Goal: Use online tool/utility: Utilize a website feature to perform a specific function

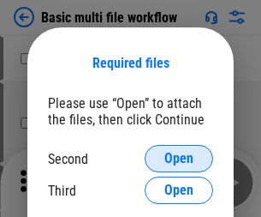
click at [179, 158] on span "Open" at bounding box center [178, 159] width 29 height 14
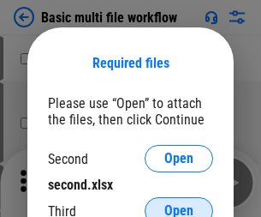
click at [179, 204] on span "Open" at bounding box center [178, 211] width 29 height 14
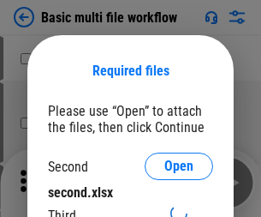
scroll to position [8, 0]
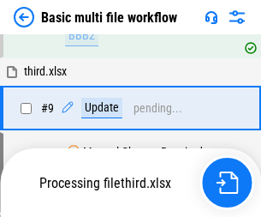
scroll to position [596, 0]
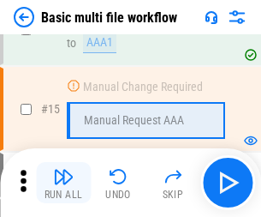
click at [63, 182] on img "button" at bounding box center [63, 176] width 21 height 21
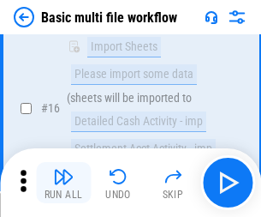
click at [63, 182] on img "button" at bounding box center [63, 176] width 21 height 21
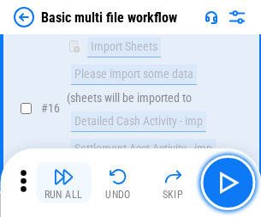
scroll to position [1139, 0]
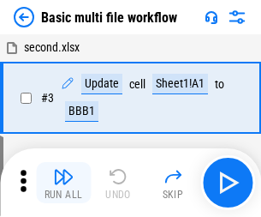
click at [63, 182] on img "button" at bounding box center [63, 176] width 21 height 21
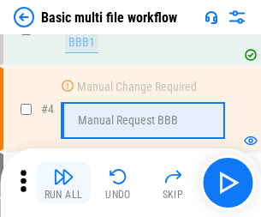
click at [63, 182] on img "button" at bounding box center [63, 176] width 21 height 21
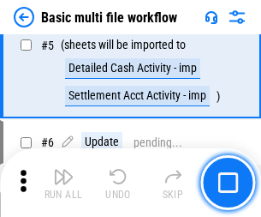
click at [63, 182] on img "button" at bounding box center [63, 176] width 21 height 21
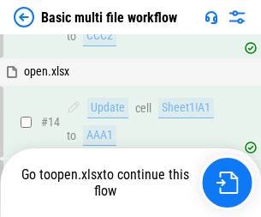
scroll to position [1019, 0]
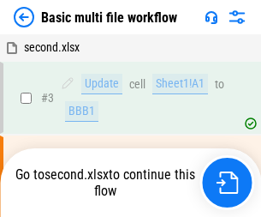
scroll to position [69, 0]
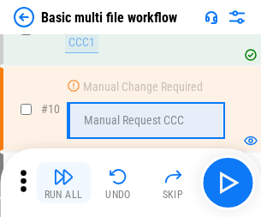
click at [63, 182] on img "button" at bounding box center [63, 176] width 21 height 21
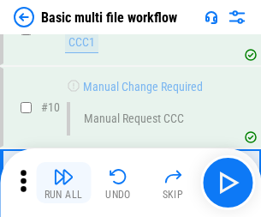
click at [63, 182] on img "button" at bounding box center [63, 176] width 21 height 21
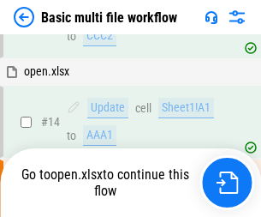
scroll to position [895, 0]
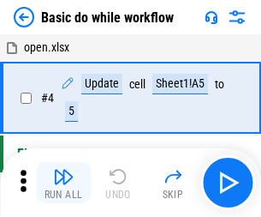
click at [63, 182] on img "button" at bounding box center [63, 176] width 21 height 21
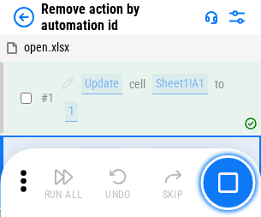
scroll to position [63, 0]
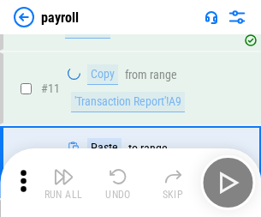
scroll to position [124, 0]
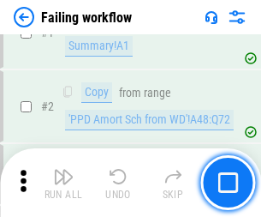
scroll to position [276, 0]
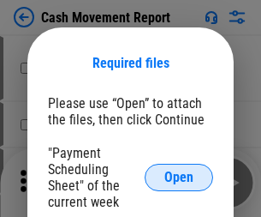
click at [179, 177] on span "Open" at bounding box center [178, 177] width 29 height 14
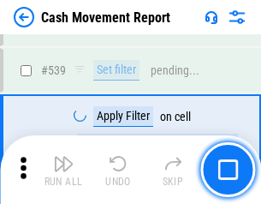
scroll to position [7598, 0]
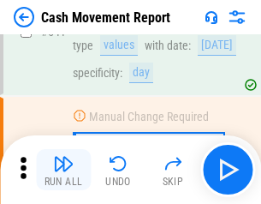
click at [63, 169] on img "button" at bounding box center [63, 163] width 21 height 21
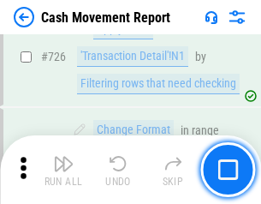
scroll to position [8932, 0]
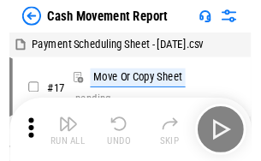
scroll to position [31, 0]
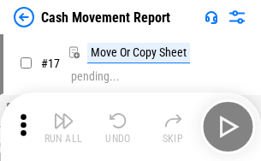
click at [63, 127] on img "button" at bounding box center [63, 120] width 21 height 21
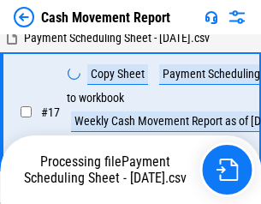
scroll to position [269, 0]
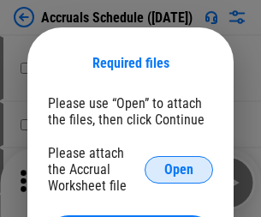
click at [179, 169] on span "Open" at bounding box center [178, 170] width 29 height 14
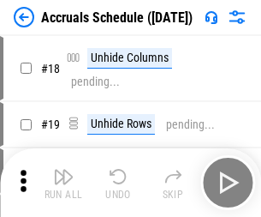
scroll to position [164, 0]
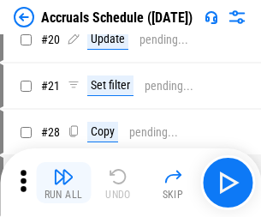
click at [63, 182] on img "button" at bounding box center [63, 176] width 21 height 21
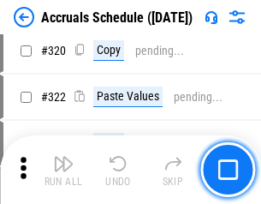
scroll to position [3184, 0]
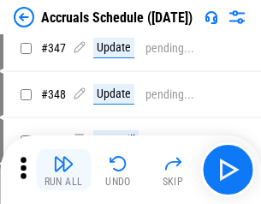
click at [63, 169] on img "button" at bounding box center [63, 163] width 21 height 21
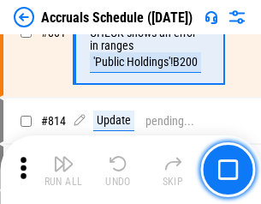
scroll to position [7554, 0]
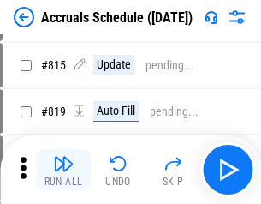
click at [63, 169] on img "button" at bounding box center [63, 163] width 21 height 21
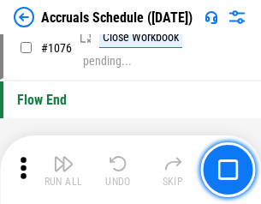
scroll to position [10253, 0]
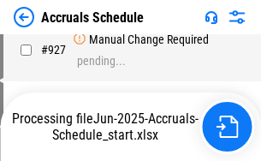
scroll to position [9231, 0]
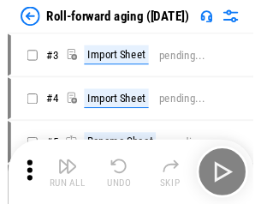
scroll to position [3, 0]
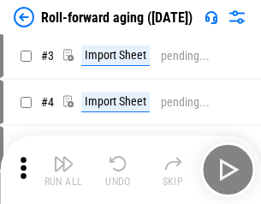
click at [63, 169] on img "button" at bounding box center [63, 163] width 21 height 21
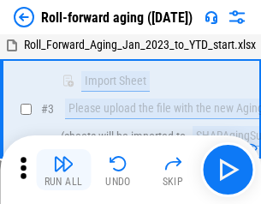
click at [63, 169] on img "button" at bounding box center [63, 163] width 21 height 21
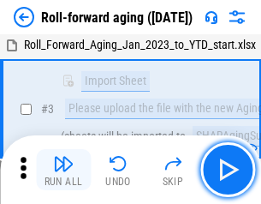
scroll to position [110, 0]
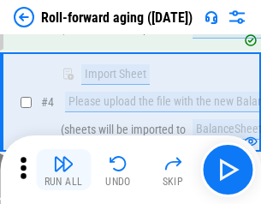
click at [63, 169] on img "button" at bounding box center [63, 163] width 21 height 21
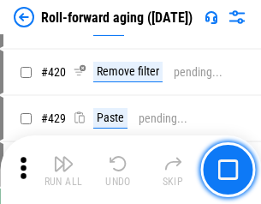
scroll to position [5937, 0]
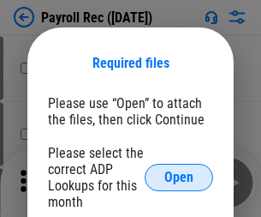
click at [179, 177] on span "Open" at bounding box center [178, 177] width 29 height 14
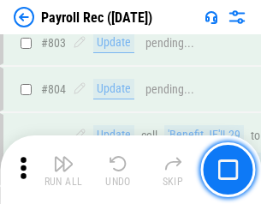
scroll to position [10877, 0]
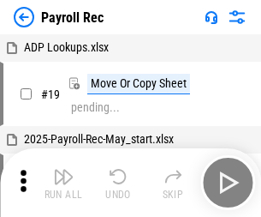
click at [63, 182] on img "button" at bounding box center [63, 176] width 21 height 21
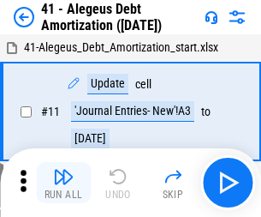
click at [63, 182] on img "button" at bounding box center [63, 176] width 21 height 21
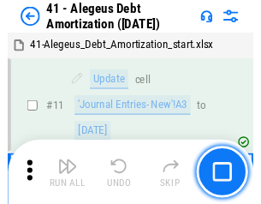
scroll to position [211, 0]
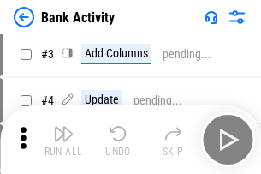
click at [63, 140] on img "button" at bounding box center [63, 133] width 21 height 21
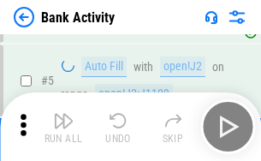
scroll to position [91, 0]
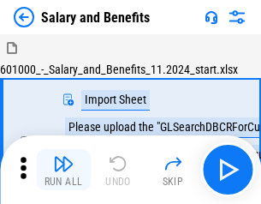
click at [63, 169] on img "button" at bounding box center [63, 163] width 21 height 21
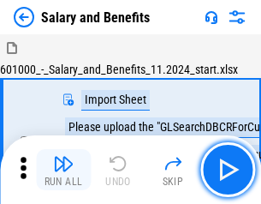
scroll to position [23, 0]
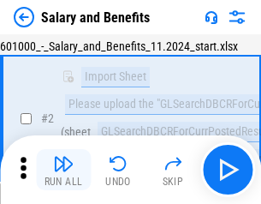
click at [63, 169] on img "button" at bounding box center [63, 163] width 21 height 21
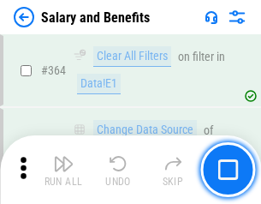
scroll to position [8062, 0]
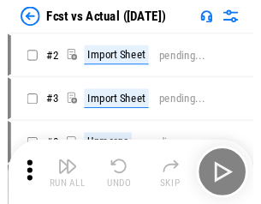
scroll to position [22, 0]
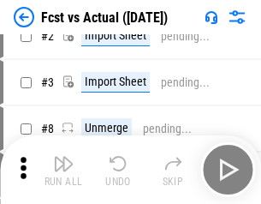
click at [63, 169] on img "button" at bounding box center [63, 163] width 21 height 21
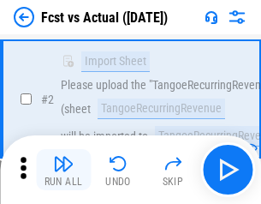
click at [63, 169] on img "button" at bounding box center [63, 163] width 21 height 21
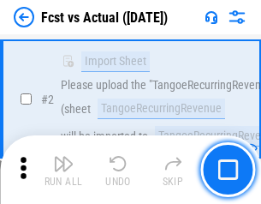
scroll to position [160, 0]
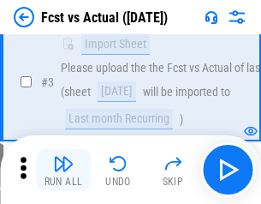
click at [63, 169] on img "button" at bounding box center [63, 163] width 21 height 21
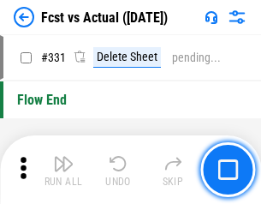
scroll to position [8195, 0]
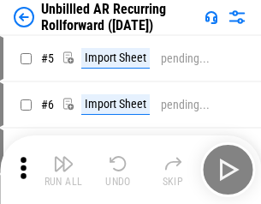
scroll to position [37, 0]
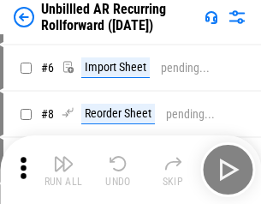
click at [63, 169] on img "button" at bounding box center [63, 163] width 21 height 21
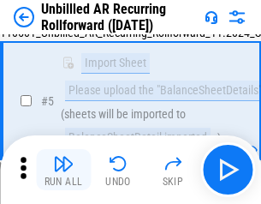
click at [63, 169] on img "button" at bounding box center [63, 163] width 21 height 21
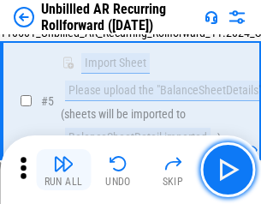
scroll to position [161, 0]
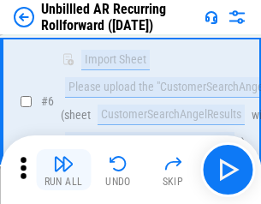
click at [63, 169] on img "button" at bounding box center [63, 163] width 21 height 21
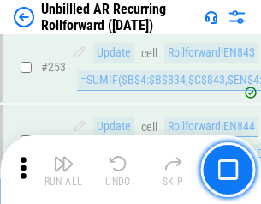
scroll to position [5815, 0]
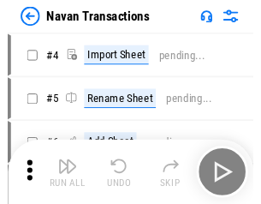
scroll to position [27, 0]
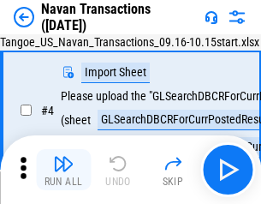
click at [63, 169] on img "button" at bounding box center [63, 163] width 21 height 21
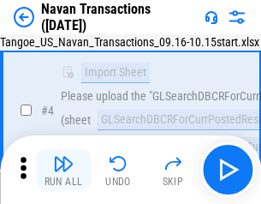
click at [63, 169] on img "button" at bounding box center [63, 163] width 21 height 21
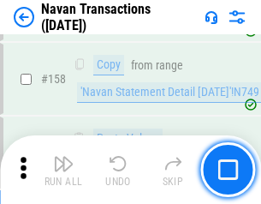
scroll to position [5550, 0]
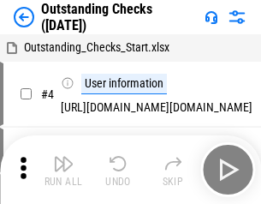
click at [63, 169] on img "button" at bounding box center [63, 163] width 21 height 21
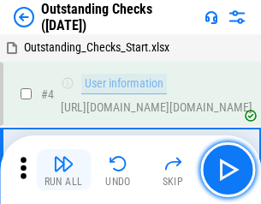
scroll to position [72, 0]
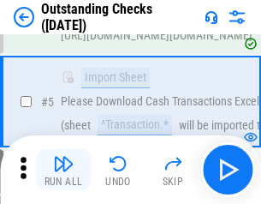
click at [63, 169] on img "button" at bounding box center [63, 163] width 21 height 21
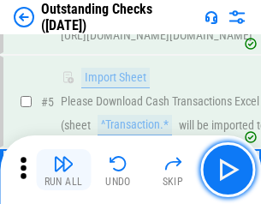
scroll to position [179, 0]
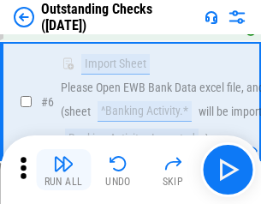
click at [63, 169] on img "button" at bounding box center [63, 163] width 21 height 21
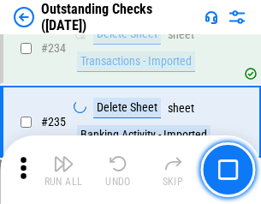
scroll to position [5199, 0]
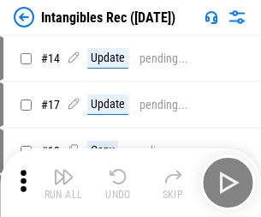
click at [63, 182] on img "button" at bounding box center [63, 176] width 21 height 21
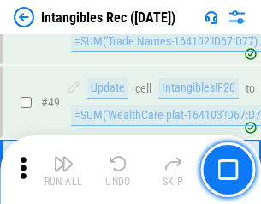
scroll to position [667, 0]
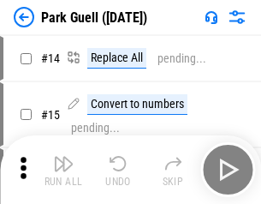
click at [63, 169] on img "button" at bounding box center [63, 163] width 21 height 21
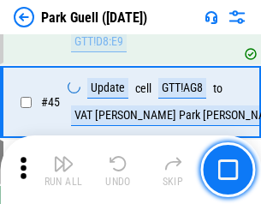
scroll to position [2141, 0]
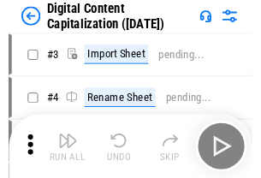
scroll to position [50, 0]
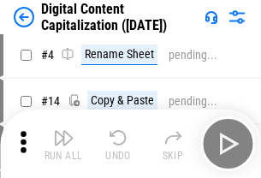
click at [63, 144] on img "button" at bounding box center [63, 138] width 21 height 21
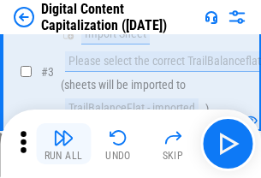
click at [63, 144] on img "button" at bounding box center [63, 138] width 21 height 21
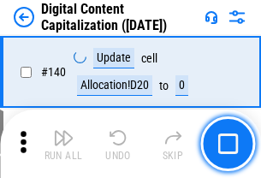
scroll to position [1816, 0]
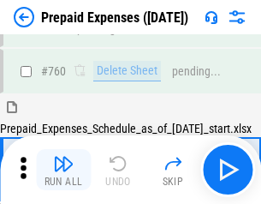
click at [63, 169] on img "button" at bounding box center [63, 163] width 21 height 21
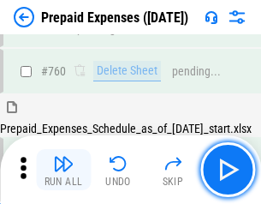
scroll to position [4745, 0]
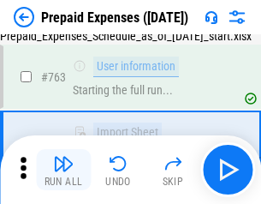
click at [63, 169] on img "button" at bounding box center [63, 163] width 21 height 21
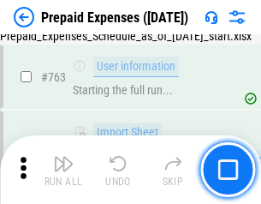
scroll to position [4846, 0]
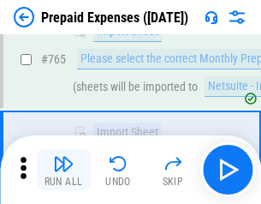
click at [63, 169] on img "button" at bounding box center [63, 163] width 21 height 21
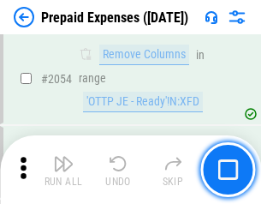
scroll to position [17895, 0]
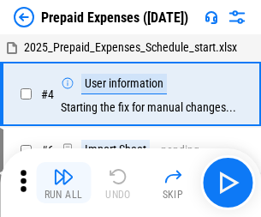
click at [63, 182] on img "button" at bounding box center [63, 176] width 21 height 21
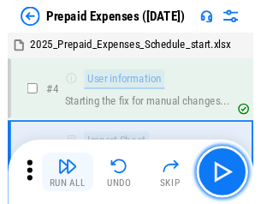
scroll to position [75, 0]
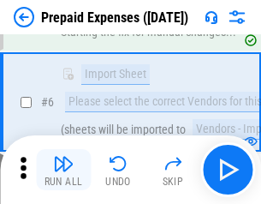
click at [63, 169] on img "button" at bounding box center [63, 163] width 21 height 21
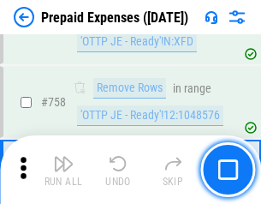
scroll to position [6100, 0]
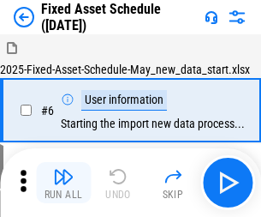
click at [63, 182] on img "button" at bounding box center [63, 176] width 21 height 21
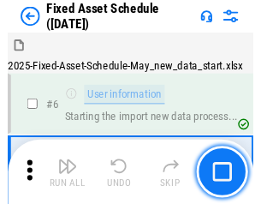
scroll to position [92, 0]
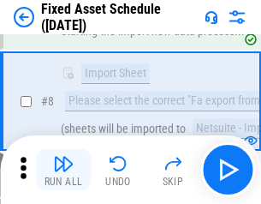
click at [63, 169] on img "button" at bounding box center [63, 163] width 21 height 21
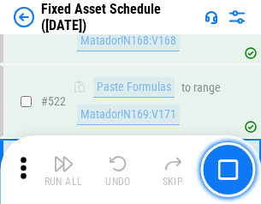
scroll to position [5950, 0]
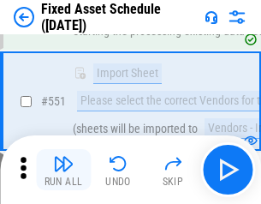
click at [63, 169] on img "button" at bounding box center [63, 163] width 21 height 21
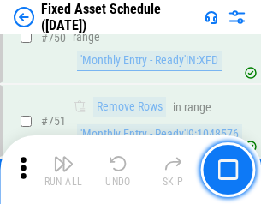
scroll to position [8346, 0]
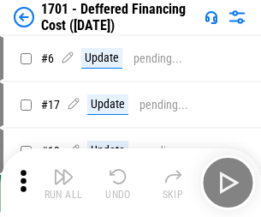
click at [63, 182] on img "button" at bounding box center [63, 176] width 21 height 21
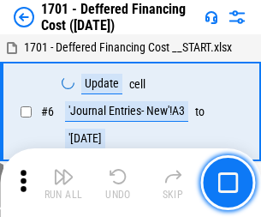
scroll to position [205, 0]
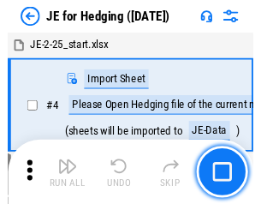
scroll to position [3, 0]
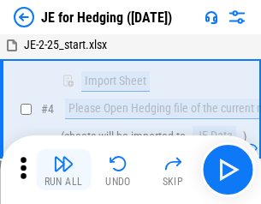
click at [63, 169] on img "button" at bounding box center [63, 163] width 21 height 21
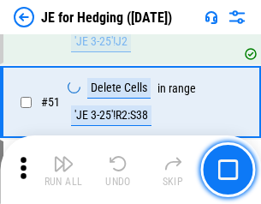
scroll to position [1109, 0]
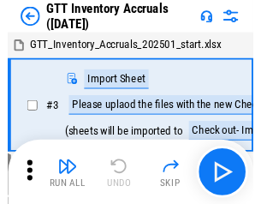
scroll to position [3, 0]
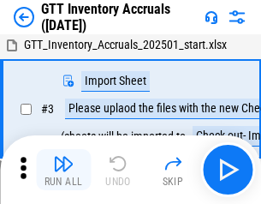
click at [63, 169] on img "button" at bounding box center [63, 163] width 21 height 21
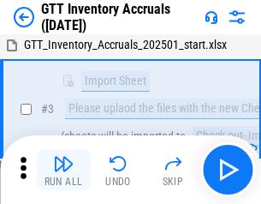
click at [63, 169] on img "button" at bounding box center [63, 163] width 21 height 21
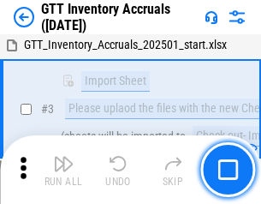
scroll to position [110, 0]
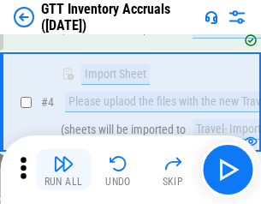
click at [63, 169] on img "button" at bounding box center [63, 163] width 21 height 21
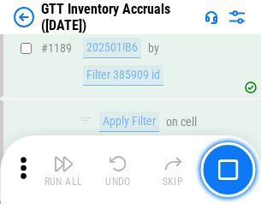
scroll to position [13980, 0]
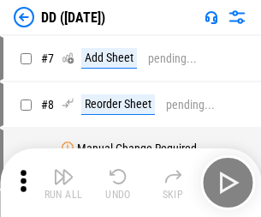
click at [63, 182] on img "button" at bounding box center [63, 176] width 21 height 21
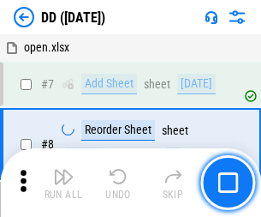
scroll to position [165, 0]
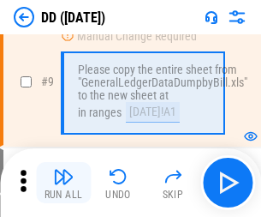
click at [63, 182] on img "button" at bounding box center [63, 176] width 21 height 21
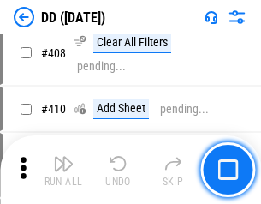
scroll to position [7660, 0]
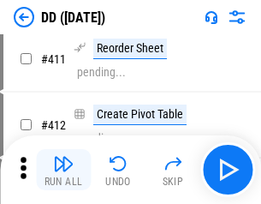
click at [63, 169] on img "button" at bounding box center [63, 163] width 21 height 21
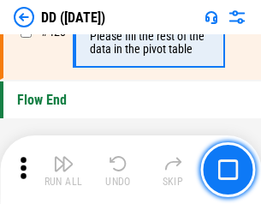
scroll to position [8194, 0]
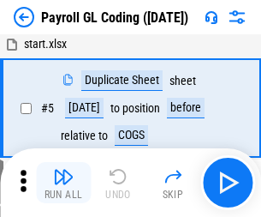
click at [63, 182] on img "button" at bounding box center [63, 176] width 21 height 21
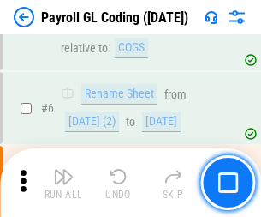
scroll to position [205, 0]
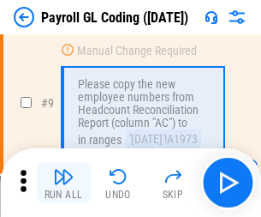
click at [63, 182] on img "button" at bounding box center [63, 176] width 21 height 21
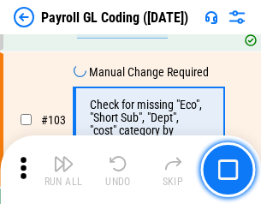
scroll to position [4016, 0]
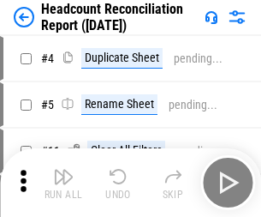
click at [63, 182] on img "button" at bounding box center [63, 176] width 21 height 21
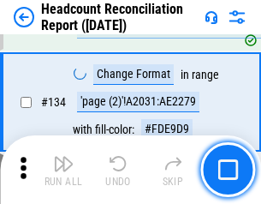
scroll to position [2058, 0]
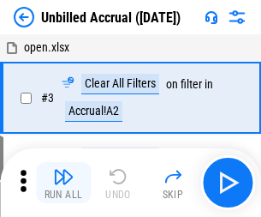
click at [63, 182] on img "button" at bounding box center [63, 176] width 21 height 21
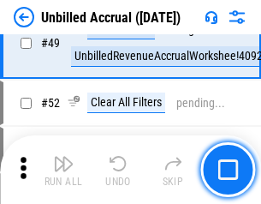
scroll to position [1553, 0]
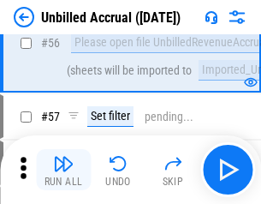
click at [63, 169] on img "button" at bounding box center [63, 163] width 21 height 21
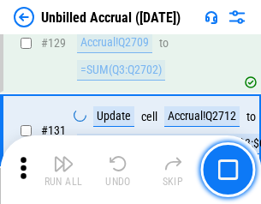
scroll to position [5099, 0]
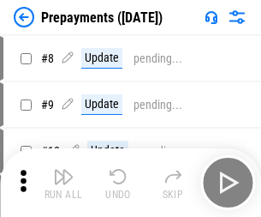
click at [63, 182] on img "button" at bounding box center [63, 176] width 21 height 21
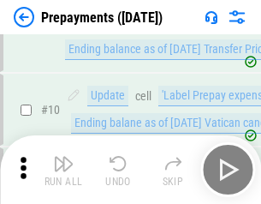
scroll to position [107, 0]
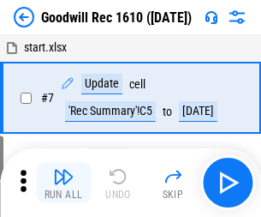
click at [63, 182] on img "button" at bounding box center [63, 176] width 21 height 21
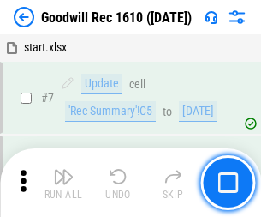
scroll to position [293, 0]
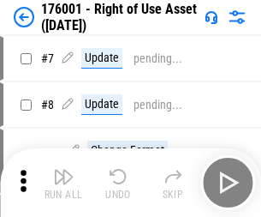
click at [63, 182] on img "button" at bounding box center [63, 176] width 21 height 21
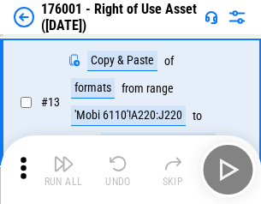
scroll to position [110, 0]
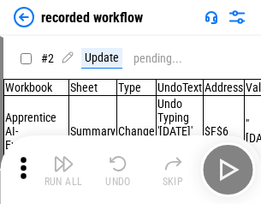
click at [63, 169] on img "button" at bounding box center [63, 163] width 21 height 21
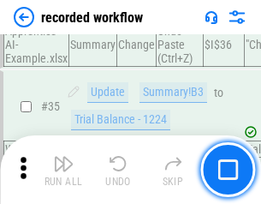
scroll to position [5351, 0]
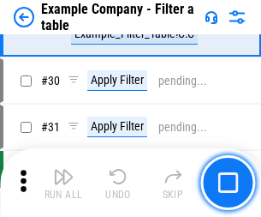
scroll to position [1567, 0]
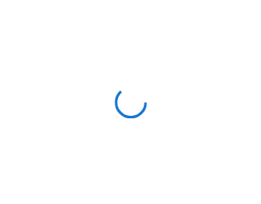
scroll to position [27, 0]
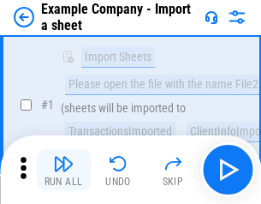
click at [63, 169] on img "button" at bounding box center [63, 163] width 21 height 21
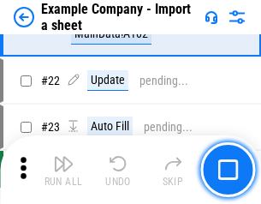
scroll to position [378, 0]
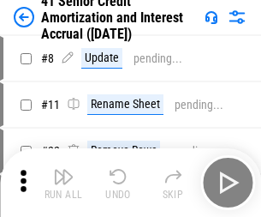
click at [63, 169] on img "button" at bounding box center [63, 176] width 21 height 21
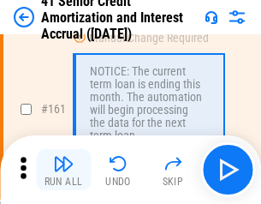
click at [63, 169] on img "button" at bounding box center [63, 163] width 21 height 21
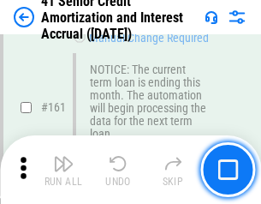
scroll to position [1831, 0]
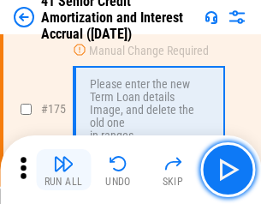
click at [63, 169] on img "button" at bounding box center [63, 163] width 21 height 21
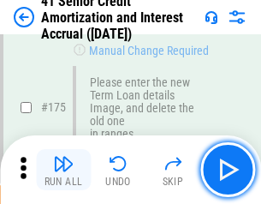
scroll to position [2005, 0]
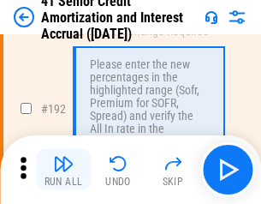
click at [63, 169] on img "button" at bounding box center [63, 163] width 21 height 21
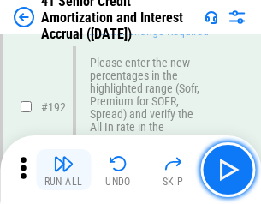
scroll to position [2185, 0]
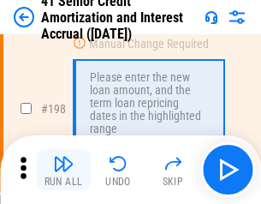
click at [63, 169] on img "button" at bounding box center [63, 163] width 21 height 21
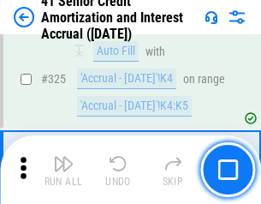
scroll to position [4373, 0]
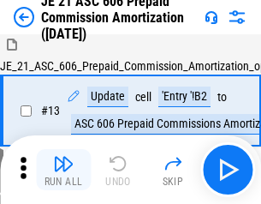
click at [63, 169] on img "button" at bounding box center [63, 163] width 21 height 21
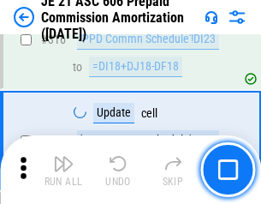
scroll to position [3196, 0]
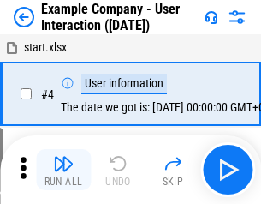
click at [63, 169] on img "button" at bounding box center [63, 163] width 21 height 21
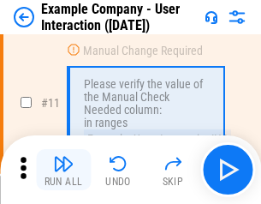
click at [63, 169] on img "button" at bounding box center [63, 163] width 21 height 21
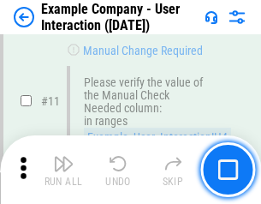
scroll to position [371, 0]
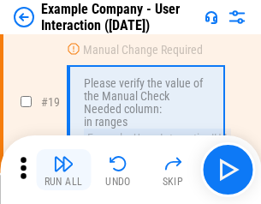
click at [63, 169] on img "button" at bounding box center [63, 163] width 21 height 21
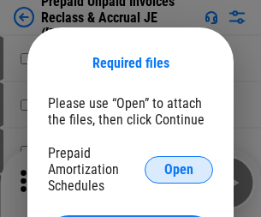
click at [179, 169] on span "Open" at bounding box center [178, 170] width 29 height 14
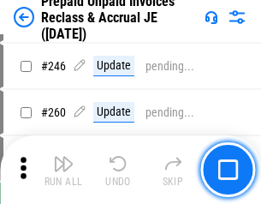
scroll to position [2311, 0]
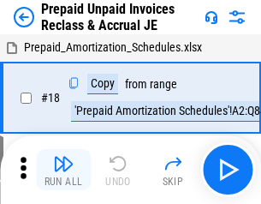
click at [63, 169] on img "button" at bounding box center [63, 163] width 21 height 21
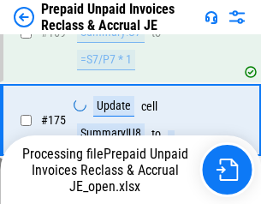
scroll to position [2311, 0]
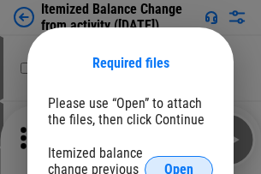
click at [179, 163] on span "Open" at bounding box center [178, 170] width 29 height 14
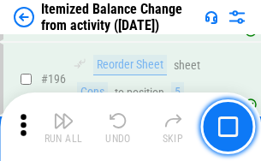
scroll to position [3295, 0]
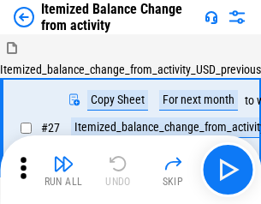
scroll to position [27, 0]
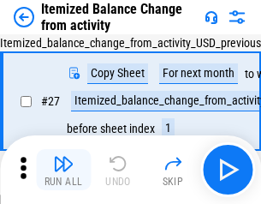
click at [63, 169] on img "button" at bounding box center [63, 163] width 21 height 21
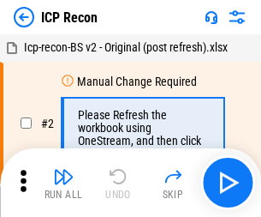
scroll to position [8, 0]
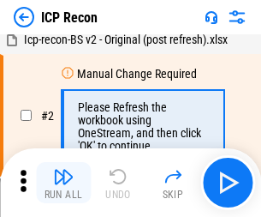
click at [63, 182] on img "button" at bounding box center [63, 176] width 21 height 21
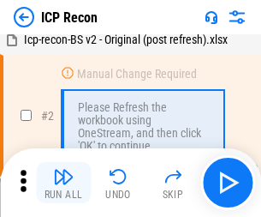
click at [63, 182] on img "button" at bounding box center [63, 176] width 21 height 21
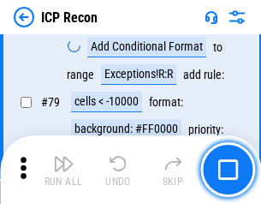
scroll to position [1678, 0]
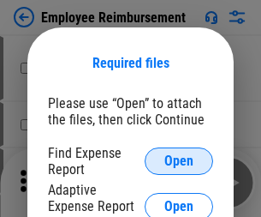
click at [179, 161] on span "Open" at bounding box center [178, 161] width 29 height 14
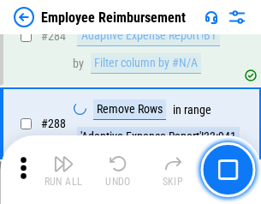
scroll to position [4653, 0]
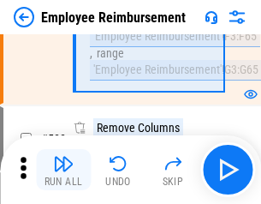
click at [63, 169] on img "button" at bounding box center [63, 163] width 21 height 21
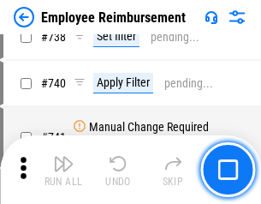
scroll to position [12011, 0]
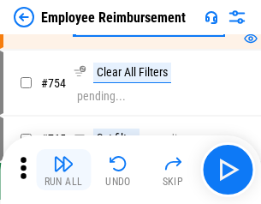
click at [63, 169] on img "button" at bounding box center [63, 163] width 21 height 21
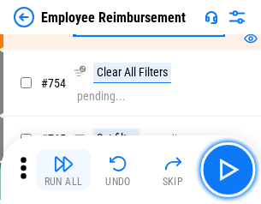
click at [63, 169] on img "button" at bounding box center [63, 163] width 21 height 21
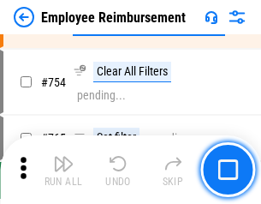
click at [63, 169] on img "button" at bounding box center [63, 163] width 21 height 21
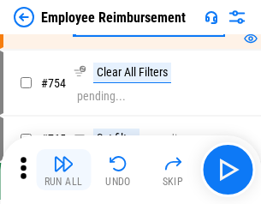
click at [63, 169] on img "button" at bounding box center [63, 163] width 21 height 21
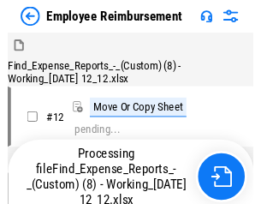
scroll to position [58, 0]
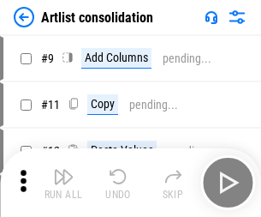
click at [63, 182] on img "button" at bounding box center [63, 176] width 21 height 21
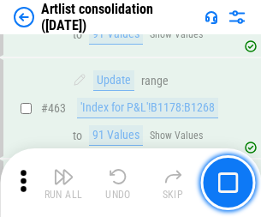
scroll to position [7496, 0]
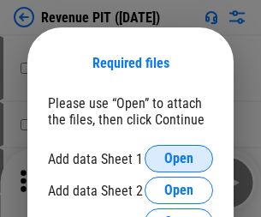
click at [179, 158] on span "Open" at bounding box center [178, 159] width 29 height 14
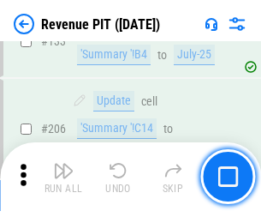
scroll to position [1739, 0]
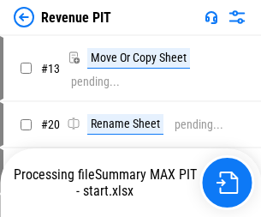
scroll to position [20, 0]
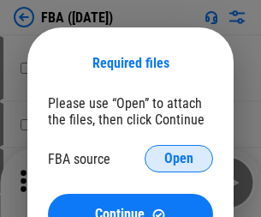
click at [179, 158] on span "Open" at bounding box center [178, 159] width 29 height 14
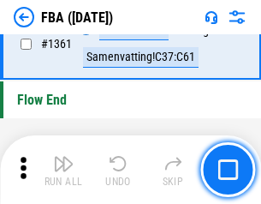
scroll to position [18386, 0]
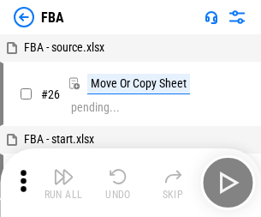
scroll to position [17, 0]
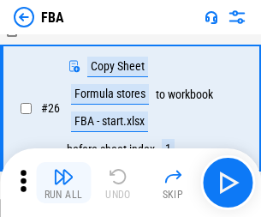
click at [63, 182] on img "button" at bounding box center [63, 176] width 21 height 21
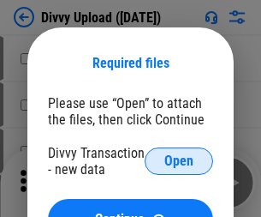
click at [179, 161] on span "Open" at bounding box center [178, 161] width 29 height 14
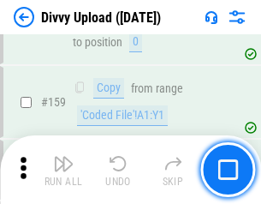
scroll to position [1773, 0]
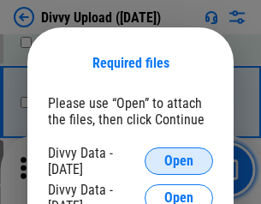
click at [179, 161] on span "Open" at bounding box center [178, 161] width 29 height 14
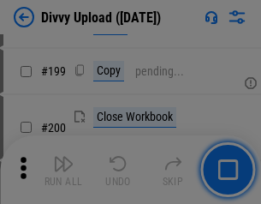
scroll to position [2489, 0]
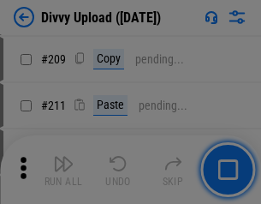
scroll to position [2908, 0]
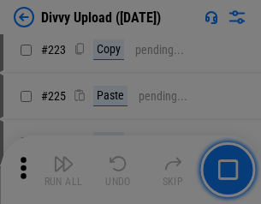
scroll to position [3416, 0]
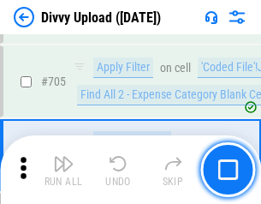
scroll to position [11711, 0]
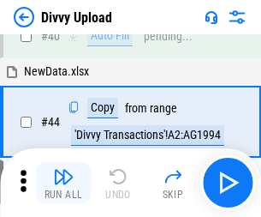
click at [63, 182] on img "button" at bounding box center [63, 176] width 21 height 21
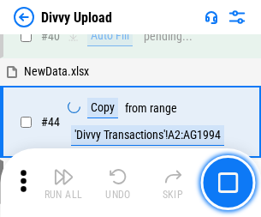
scroll to position [188, 0]
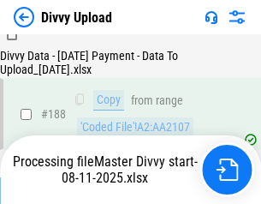
scroll to position [2015, 0]
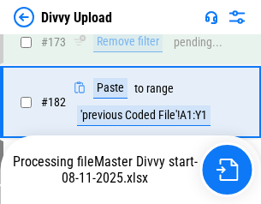
scroll to position [1916, 0]
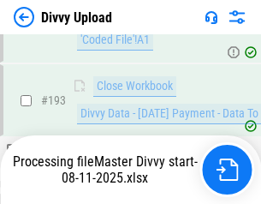
scroll to position [2393, 0]
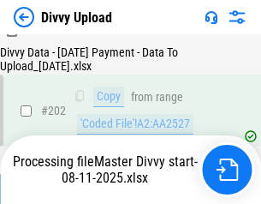
scroll to position [2770, 0]
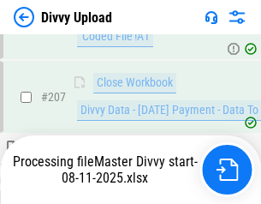
scroll to position [3148, 0]
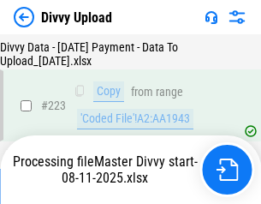
scroll to position [3903, 0]
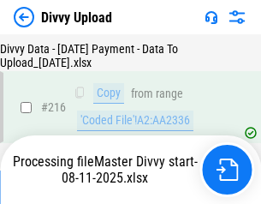
scroll to position [3525, 0]
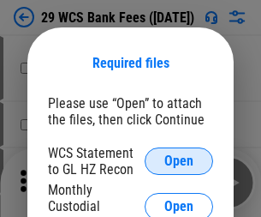
click at [179, 161] on span "Open" at bounding box center [178, 161] width 29 height 14
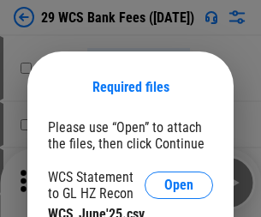
scroll to position [24, 0]
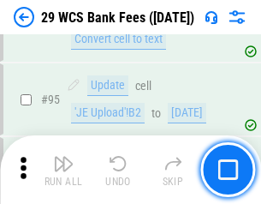
scroll to position [1668, 0]
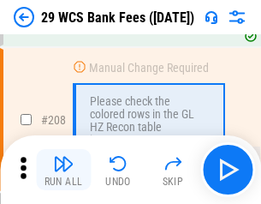
click at [63, 169] on img "button" at bounding box center [63, 163] width 21 height 21
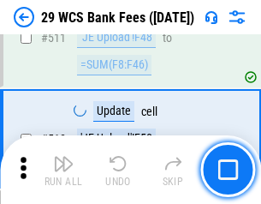
scroll to position [8613, 0]
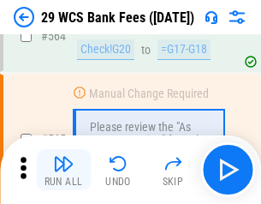
click at [63, 169] on img "button" at bounding box center [63, 163] width 21 height 21
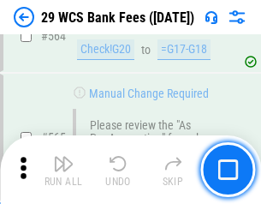
scroll to position [9259, 0]
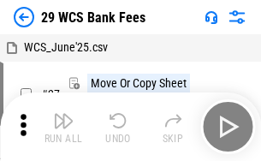
scroll to position [31, 0]
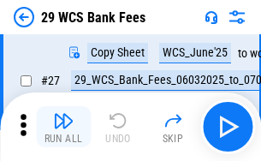
click at [63, 127] on img "button" at bounding box center [63, 120] width 21 height 21
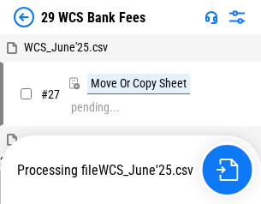
scroll to position [9, 0]
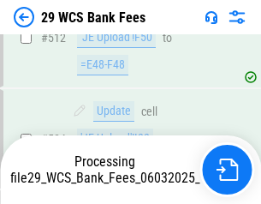
scroll to position [9037, 0]
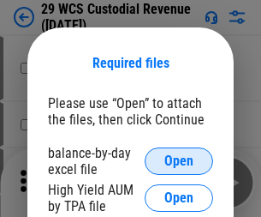
click at [179, 161] on span "Open" at bounding box center [178, 161] width 29 height 14
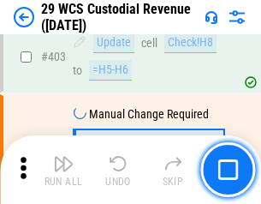
scroll to position [7929, 0]
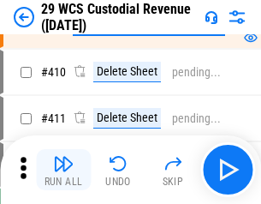
click at [63, 169] on img "button" at bounding box center [63, 163] width 21 height 21
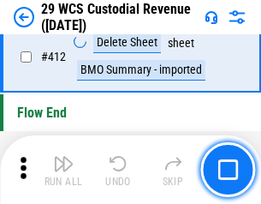
scroll to position [8176, 0]
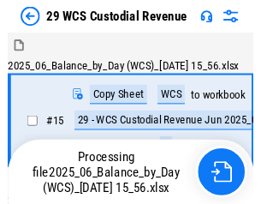
scroll to position [32, 0]
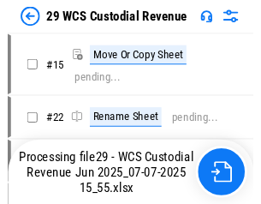
scroll to position [32, 0]
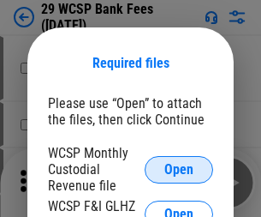
click at [179, 169] on span "Open" at bounding box center [178, 170] width 29 height 14
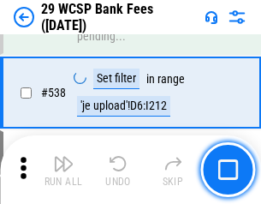
scroll to position [6578, 0]
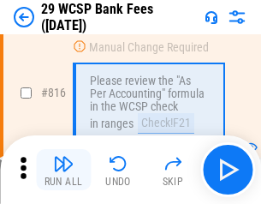
click at [63, 169] on img "button" at bounding box center [63, 163] width 21 height 21
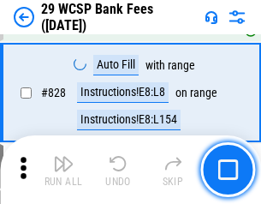
scroll to position [10647, 0]
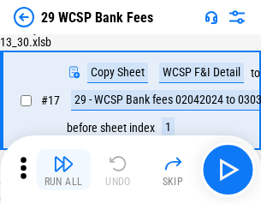
click at [63, 169] on img "button" at bounding box center [63, 163] width 21 height 21
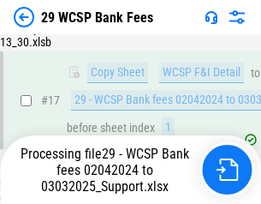
scroll to position [300, 0]
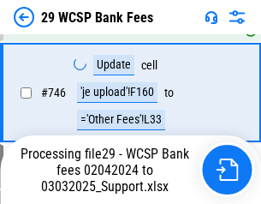
scroll to position [9674, 0]
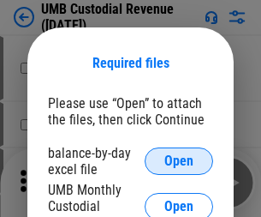
click at [179, 161] on span "Open" at bounding box center [178, 161] width 29 height 14
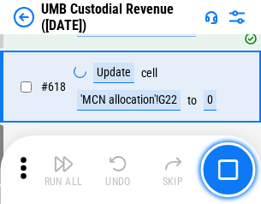
scroll to position [8820, 0]
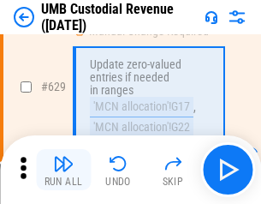
click at [63, 169] on img "button" at bounding box center [63, 163] width 21 height 21
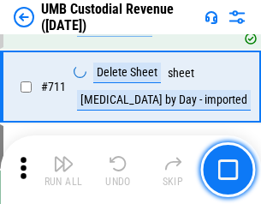
scroll to position [10421, 0]
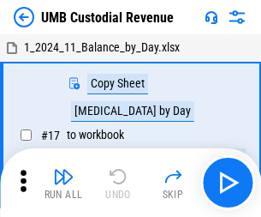
scroll to position [13, 0]
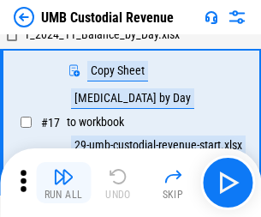
click at [63, 182] on img "button" at bounding box center [63, 176] width 21 height 21
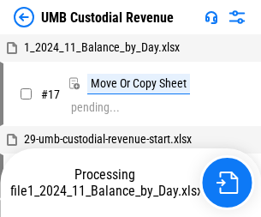
scroll to position [13, 0]
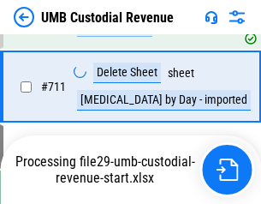
scroll to position [10382, 0]
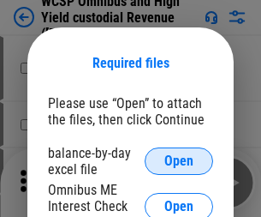
click at [179, 161] on span "Open" at bounding box center [178, 161] width 29 height 14
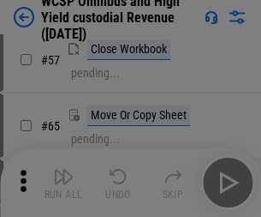
scroll to position [746, 0]
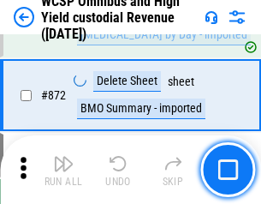
scroll to position [14489, 0]
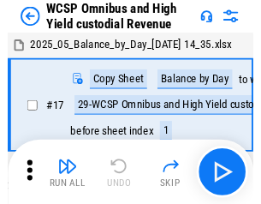
scroll to position [9, 0]
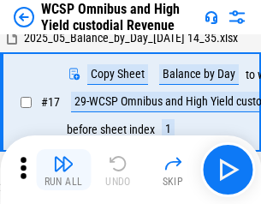
click at [63, 169] on img "button" at bounding box center [63, 163] width 21 height 21
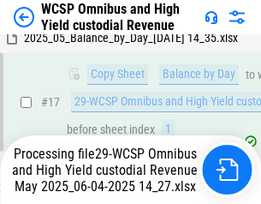
scroll to position [356, 0]
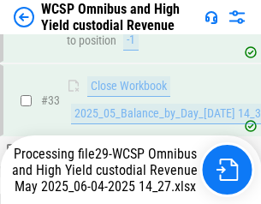
scroll to position [847, 0]
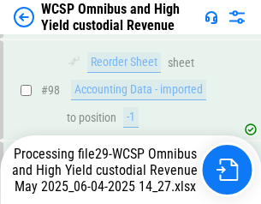
scroll to position [2248, 0]
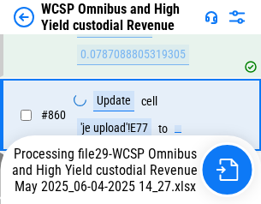
scroll to position [14450, 0]
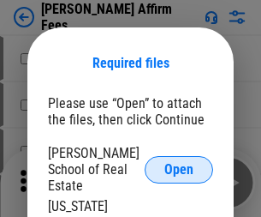
click at [179, 163] on span "Open" at bounding box center [178, 170] width 29 height 14
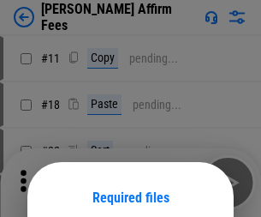
scroll to position [134, 0]
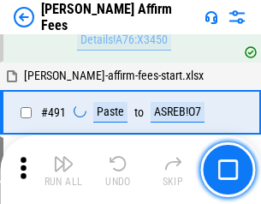
scroll to position [4655, 0]
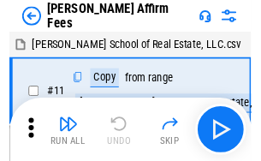
scroll to position [17, 0]
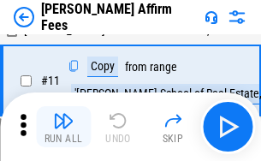
click at [63, 127] on img "button" at bounding box center [63, 120] width 21 height 21
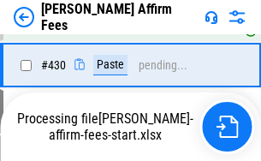
scroll to position [3885, 0]
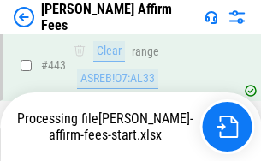
scroll to position [4490, 0]
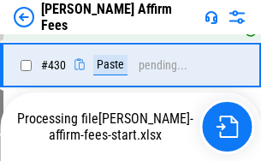
scroll to position [3812, 0]
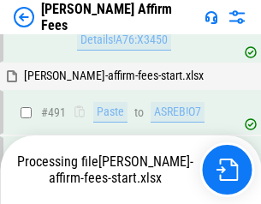
scroll to position [4655, 0]
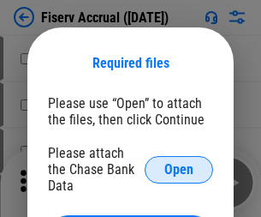
click at [179, 163] on span "Open" at bounding box center [178, 170] width 29 height 14
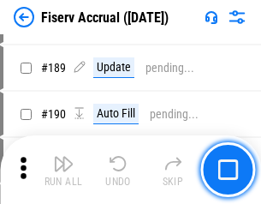
scroll to position [3694, 0]
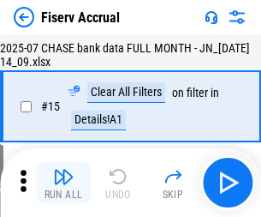
click at [63, 182] on img "button" at bounding box center [63, 176] width 21 height 21
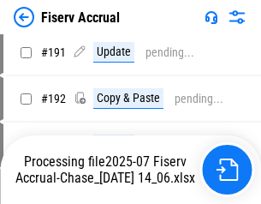
scroll to position [4612, 0]
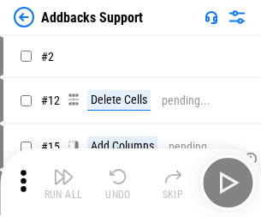
click at [63, 169] on img "button" at bounding box center [63, 176] width 21 height 21
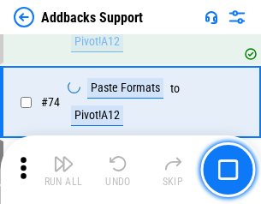
scroll to position [1246, 0]
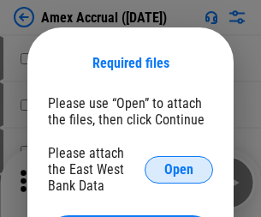
click at [179, 169] on span "Open" at bounding box center [178, 170] width 29 height 14
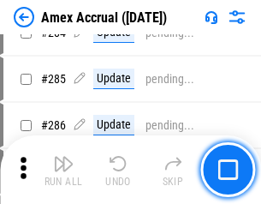
scroll to position [4567, 0]
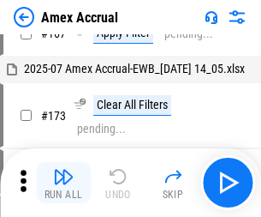
click at [63, 182] on img "button" at bounding box center [63, 176] width 21 height 21
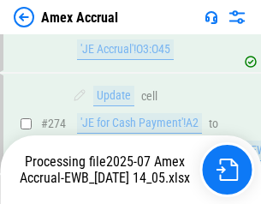
scroll to position [4890, 0]
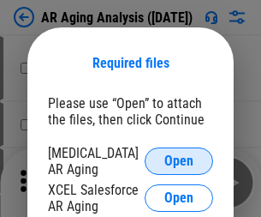
click at [179, 158] on span "Open" at bounding box center [178, 161] width 29 height 14
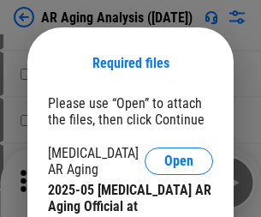
scroll to position [515, 0]
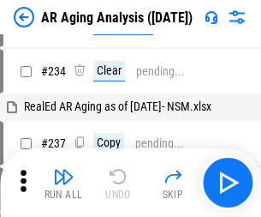
scroll to position [17, 0]
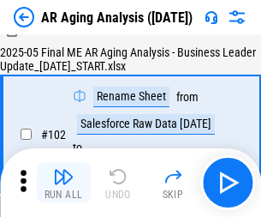
click at [63, 182] on img "button" at bounding box center [63, 176] width 21 height 21
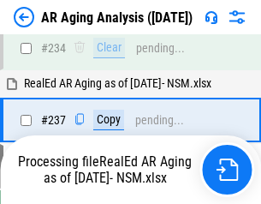
scroll to position [2654, 0]
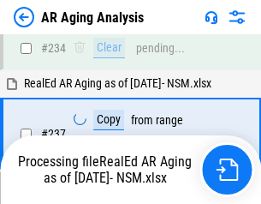
scroll to position [2705, 0]
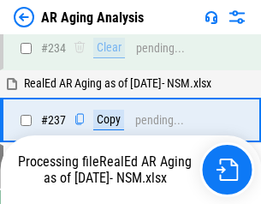
scroll to position [2634, 0]
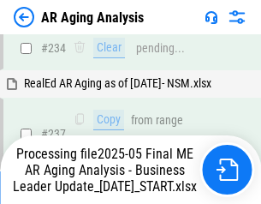
scroll to position [2634, 0]
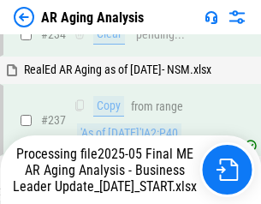
scroll to position [2705, 0]
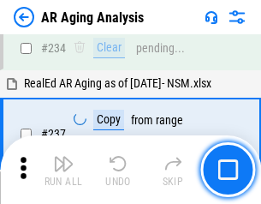
scroll to position [2634, 0]
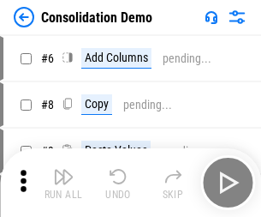
click at [63, 182] on img "button" at bounding box center [63, 176] width 21 height 21
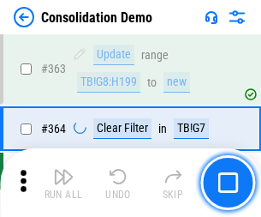
scroll to position [5738, 0]
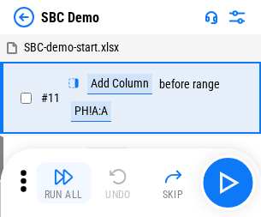
click at [63, 182] on img "button" at bounding box center [63, 176] width 21 height 21
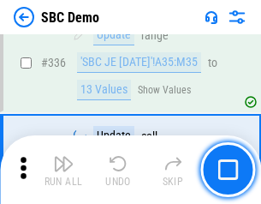
scroll to position [4504, 0]
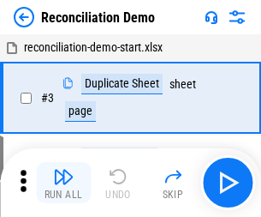
click at [63, 182] on img "button" at bounding box center [63, 176] width 21 height 21
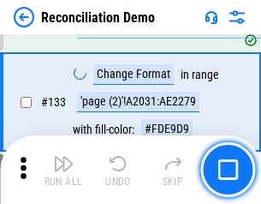
scroll to position [2033, 0]
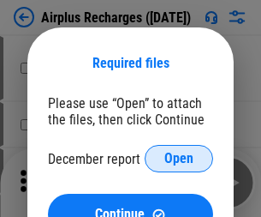
click at [179, 158] on span "Open" at bounding box center [178, 159] width 29 height 14
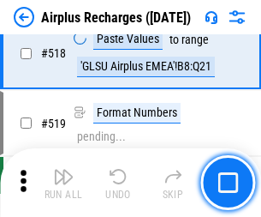
scroll to position [7367, 0]
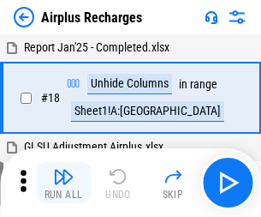
click at [63, 182] on img "button" at bounding box center [63, 176] width 21 height 21
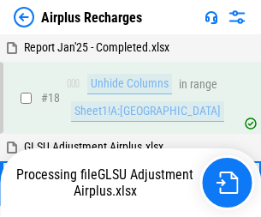
scroll to position [75, 0]
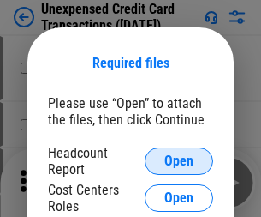
click at [179, 161] on span "Open" at bounding box center [178, 161] width 29 height 14
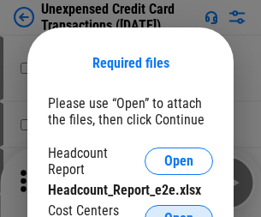
click at [179, 211] on span "Open" at bounding box center [178, 218] width 29 height 14
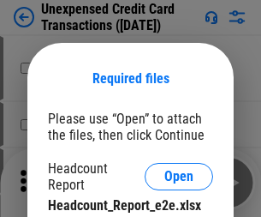
scroll to position [15, 0]
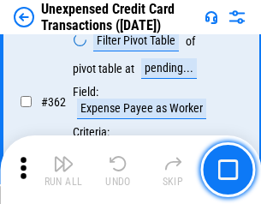
scroll to position [4403, 0]
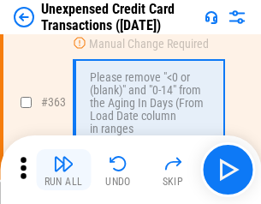
click at [63, 169] on img "button" at bounding box center [63, 163] width 21 height 21
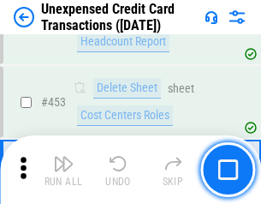
scroll to position [5839, 0]
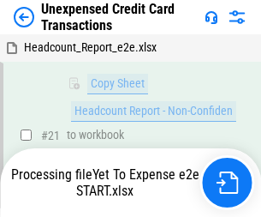
scroll to position [278, 0]
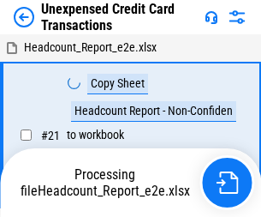
scroll to position [20, 0]
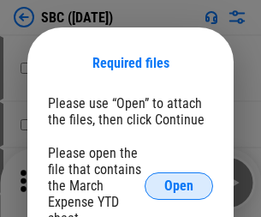
click at [179, 185] on span "Open" at bounding box center [178, 186] width 29 height 14
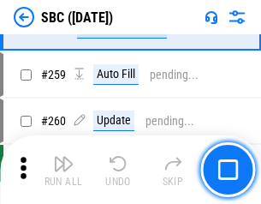
scroll to position [3345, 0]
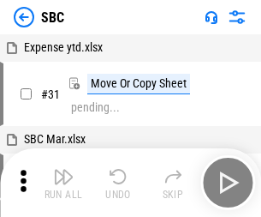
click at [63, 182] on img "button" at bounding box center [63, 176] width 21 height 21
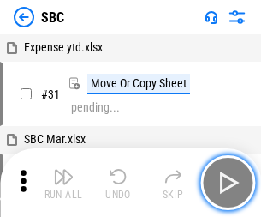
scroll to position [17, 0]
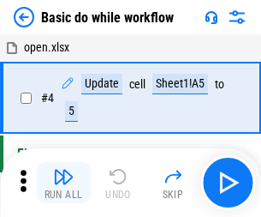
click at [63, 182] on img "button" at bounding box center [63, 176] width 21 height 21
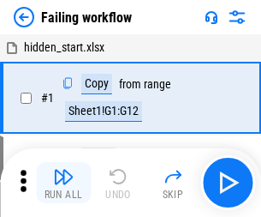
click at [63, 182] on img "button" at bounding box center [63, 176] width 21 height 21
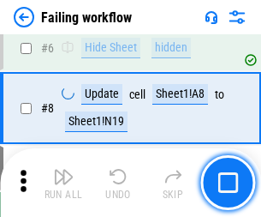
scroll to position [363, 0]
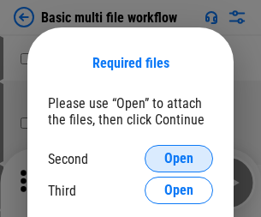
click at [179, 158] on span "Open" at bounding box center [178, 159] width 29 height 14
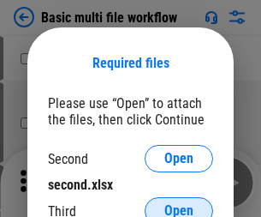
click at [179, 204] on span "Open" at bounding box center [178, 211] width 29 height 14
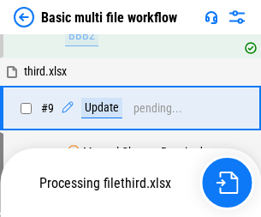
scroll to position [596, 0]
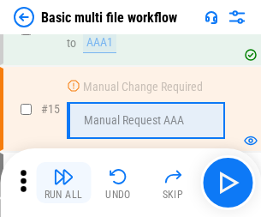
click at [63, 182] on img "button" at bounding box center [63, 176] width 21 height 21
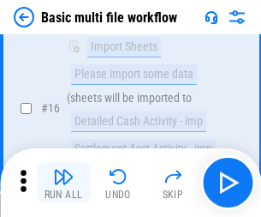
click at [63, 182] on img "button" at bounding box center [63, 176] width 21 height 21
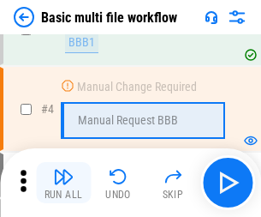
click at [63, 182] on img "button" at bounding box center [63, 176] width 21 height 21
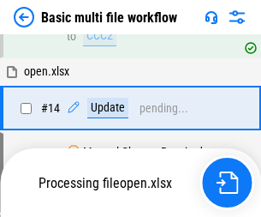
scroll to position [1019, 0]
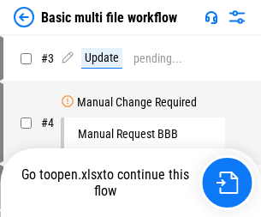
scroll to position [69, 0]
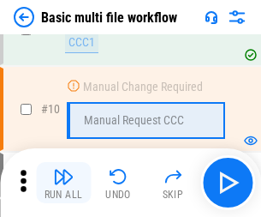
click at [63, 182] on img "button" at bounding box center [63, 176] width 21 height 21
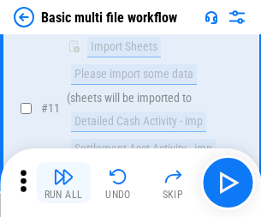
click at [63, 182] on img "button" at bounding box center [63, 176] width 21 height 21
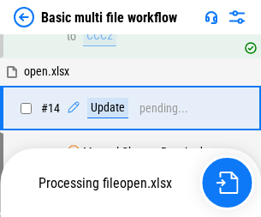
scroll to position [895, 0]
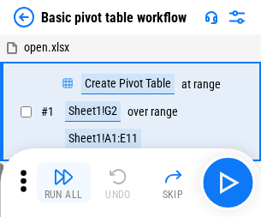
click at [63, 182] on img "button" at bounding box center [63, 176] width 21 height 21
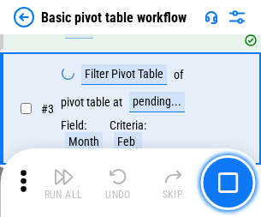
scroll to position [410, 0]
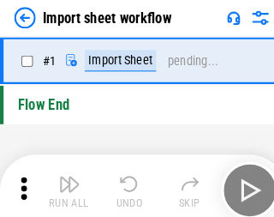
click at [63, 182] on img "button" at bounding box center [66, 176] width 21 height 21
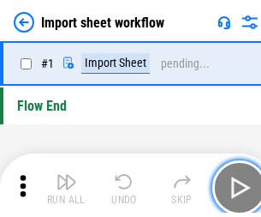
scroll to position [6, 0]
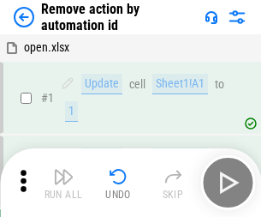
scroll to position [63, 0]
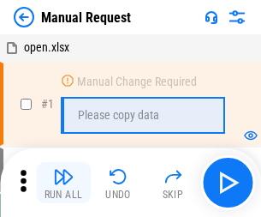
click at [63, 182] on img "button" at bounding box center [63, 176] width 21 height 21
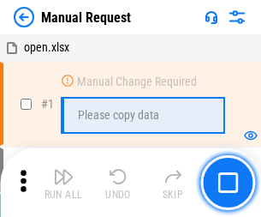
scroll to position [58, 0]
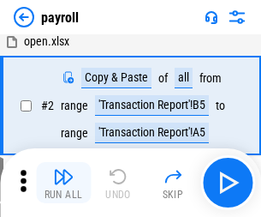
click at [63, 182] on img "button" at bounding box center [63, 176] width 21 height 21
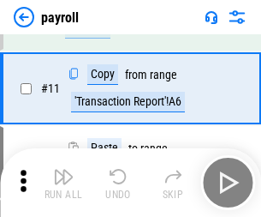
scroll to position [124, 0]
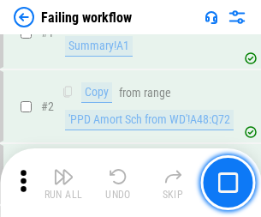
scroll to position [276, 0]
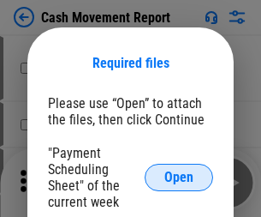
click at [179, 177] on span "Open" at bounding box center [178, 177] width 29 height 14
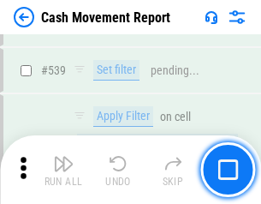
scroll to position [7598, 0]
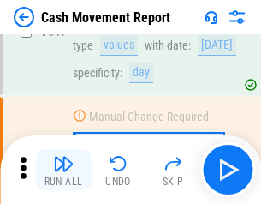
click at [63, 169] on img "button" at bounding box center [63, 163] width 21 height 21
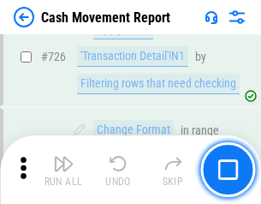
scroll to position [8932, 0]
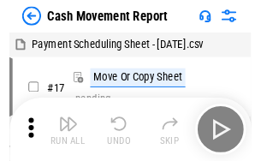
scroll to position [31, 0]
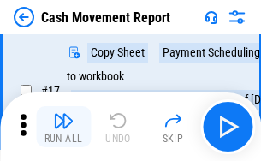
click at [63, 127] on img "button" at bounding box center [63, 120] width 21 height 21
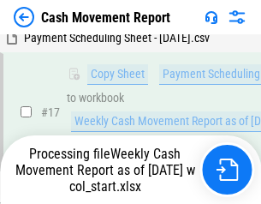
scroll to position [356, 0]
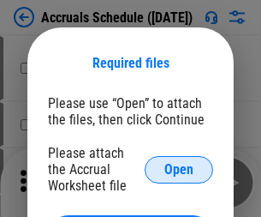
click at [179, 169] on span "Open" at bounding box center [178, 170] width 29 height 14
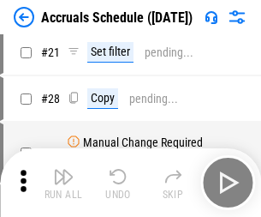
click at [63, 182] on img "button" at bounding box center [63, 176] width 21 height 21
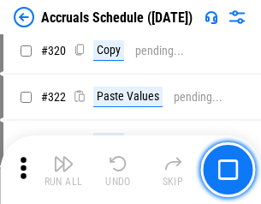
scroll to position [3184, 0]
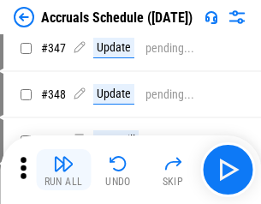
click at [63, 169] on img "button" at bounding box center [63, 163] width 21 height 21
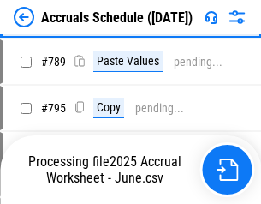
scroll to position [7191, 0]
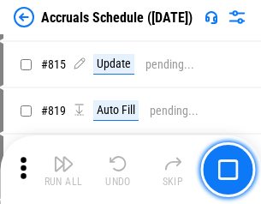
click at [63, 169] on img "button" at bounding box center [63, 163] width 21 height 21
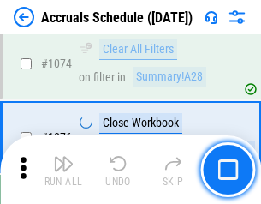
scroll to position [10253, 0]
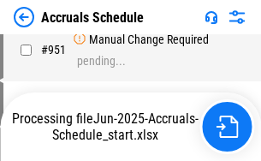
scroll to position [8211, 0]
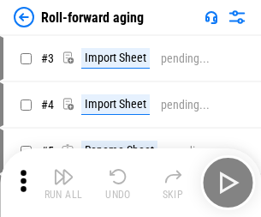
click at [63, 169] on img "button" at bounding box center [63, 176] width 21 height 21
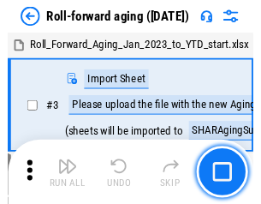
scroll to position [3, 0]
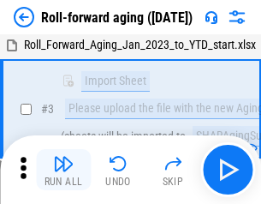
click at [63, 169] on img "button" at bounding box center [63, 163] width 21 height 21
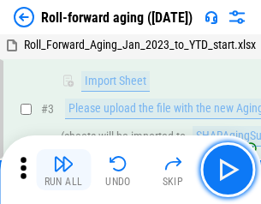
scroll to position [110, 0]
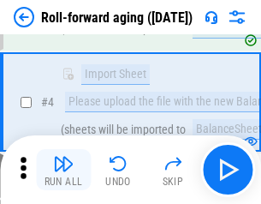
click at [63, 169] on img "button" at bounding box center [63, 163] width 21 height 21
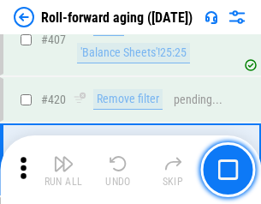
scroll to position [5937, 0]
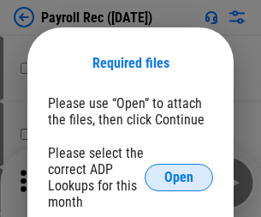
click at [179, 177] on span "Open" at bounding box center [178, 177] width 29 height 14
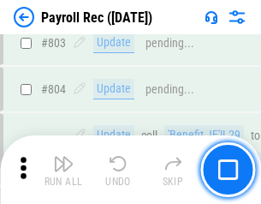
scroll to position [10877, 0]
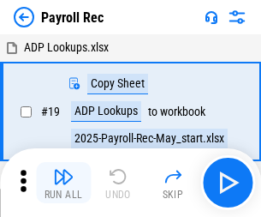
click at [63, 182] on img "button" at bounding box center [63, 176] width 21 height 21
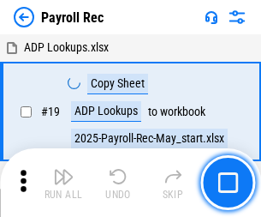
scroll to position [104, 0]
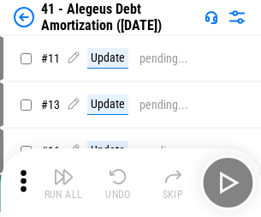
click at [63, 182] on img "button" at bounding box center [63, 176] width 21 height 21
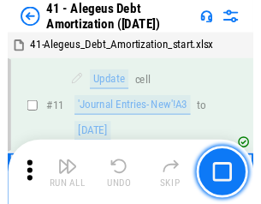
scroll to position [211, 0]
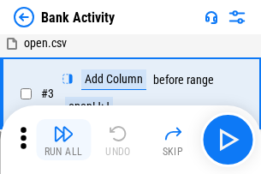
click at [63, 140] on img "button" at bounding box center [63, 133] width 21 height 21
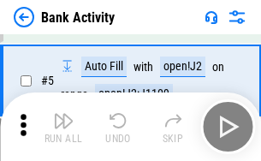
scroll to position [91, 0]
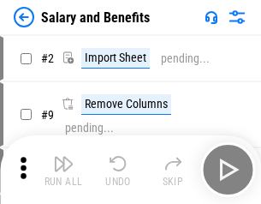
scroll to position [23, 0]
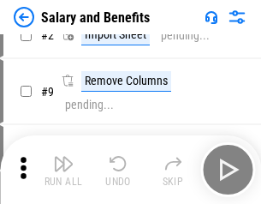
click at [63, 169] on img "button" at bounding box center [63, 163] width 21 height 21
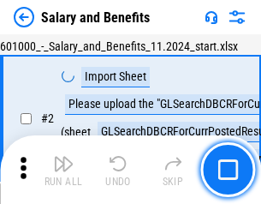
click at [63, 169] on img "button" at bounding box center [63, 163] width 21 height 21
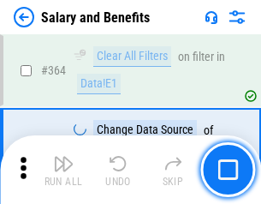
scroll to position [8062, 0]
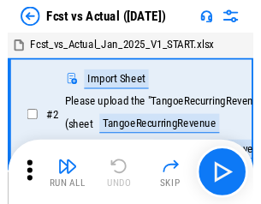
scroll to position [22, 0]
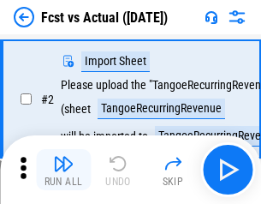
click at [63, 169] on img "button" at bounding box center [63, 163] width 21 height 21
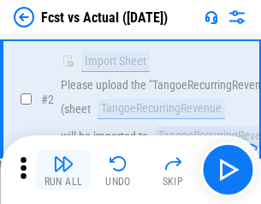
click at [63, 169] on img "button" at bounding box center [63, 163] width 21 height 21
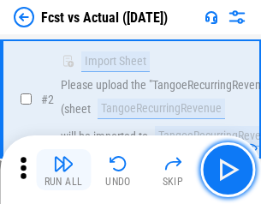
scroll to position [160, 0]
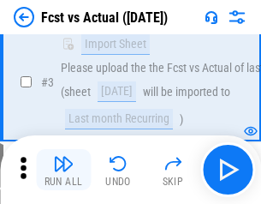
click at [63, 169] on img "button" at bounding box center [63, 163] width 21 height 21
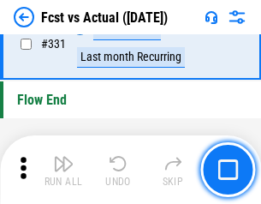
scroll to position [8195, 0]
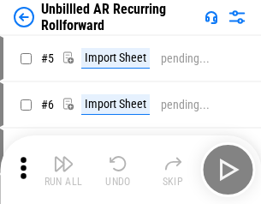
click at [63, 169] on img "button" at bounding box center [63, 163] width 21 height 21
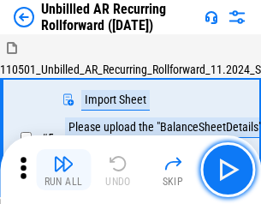
scroll to position [37, 0]
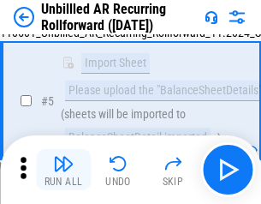
click at [63, 169] on img "button" at bounding box center [63, 163] width 21 height 21
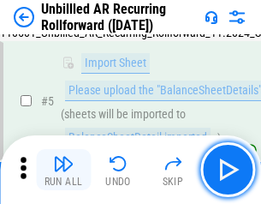
scroll to position [161, 0]
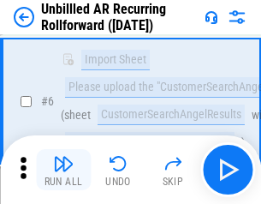
click at [63, 169] on img "button" at bounding box center [63, 163] width 21 height 21
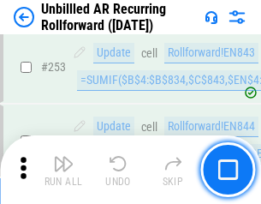
scroll to position [5815, 0]
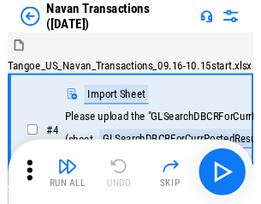
scroll to position [27, 0]
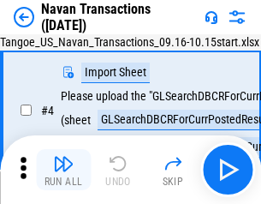
click at [63, 169] on img "button" at bounding box center [63, 163] width 21 height 21
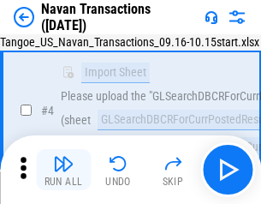
click at [63, 169] on img "button" at bounding box center [63, 163] width 21 height 21
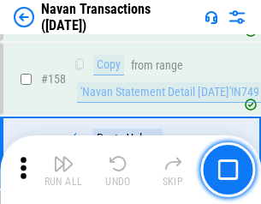
scroll to position [5550, 0]
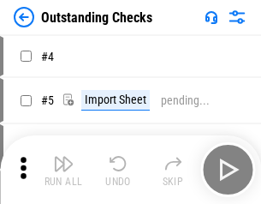
click at [63, 169] on img "button" at bounding box center [63, 163] width 21 height 21
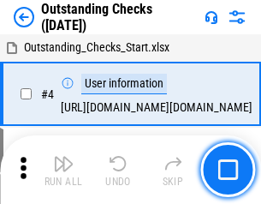
scroll to position [72, 0]
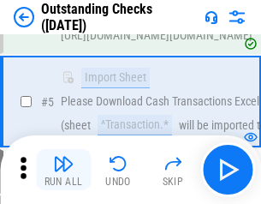
click at [63, 169] on img "button" at bounding box center [63, 163] width 21 height 21
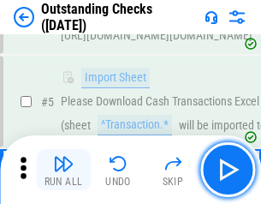
scroll to position [179, 0]
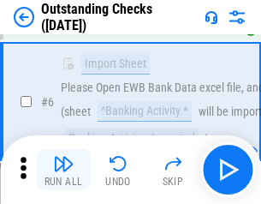
click at [63, 169] on img "button" at bounding box center [63, 163] width 21 height 21
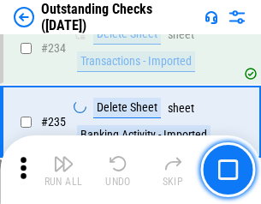
scroll to position [5199, 0]
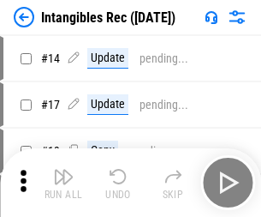
click at [63, 182] on img "button" at bounding box center [63, 176] width 21 height 21
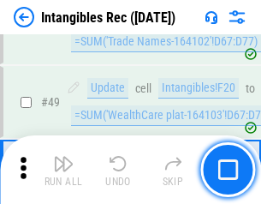
scroll to position [667, 0]
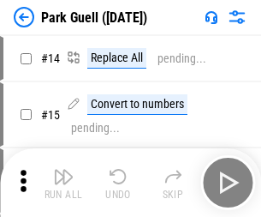
click at [63, 169] on img "button" at bounding box center [63, 176] width 21 height 21
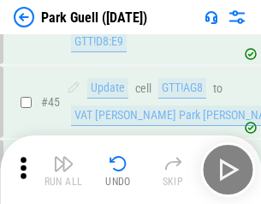
scroll to position [2141, 0]
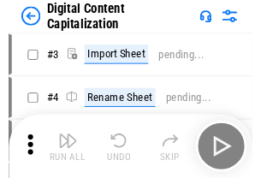
scroll to position [50, 0]
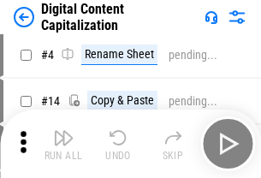
click at [63, 144] on img "button" at bounding box center [63, 138] width 21 height 21
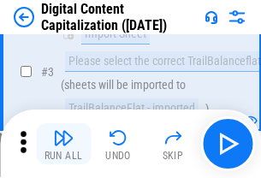
click at [63, 144] on img "button" at bounding box center [63, 138] width 21 height 21
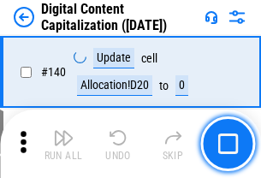
scroll to position [1816, 0]
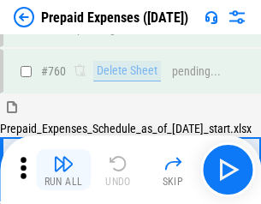
click at [63, 169] on img "button" at bounding box center [63, 163] width 21 height 21
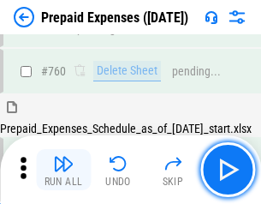
scroll to position [4745, 0]
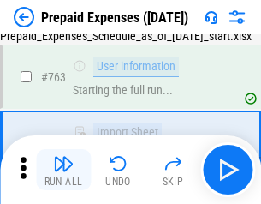
click at [63, 169] on img "button" at bounding box center [63, 163] width 21 height 21
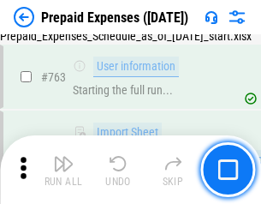
scroll to position [4846, 0]
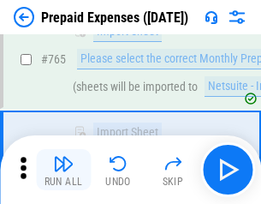
click at [63, 169] on img "button" at bounding box center [63, 163] width 21 height 21
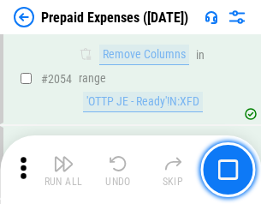
scroll to position [17895, 0]
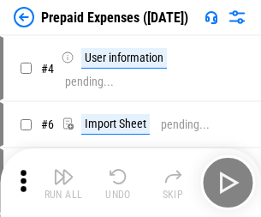
click at [63, 182] on img "button" at bounding box center [63, 176] width 21 height 21
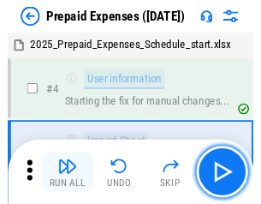
scroll to position [75, 0]
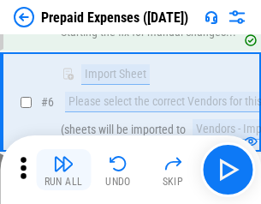
click at [63, 169] on img "button" at bounding box center [63, 163] width 21 height 21
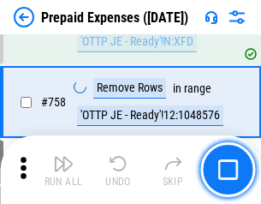
scroll to position [6100, 0]
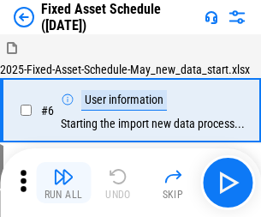
click at [63, 182] on img "button" at bounding box center [63, 176] width 21 height 21
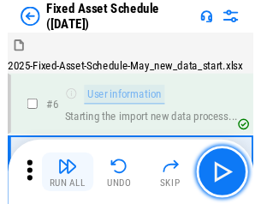
scroll to position [92, 0]
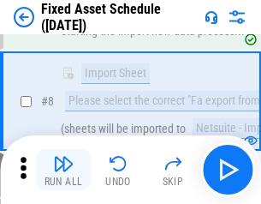
click at [63, 169] on img "button" at bounding box center [63, 163] width 21 height 21
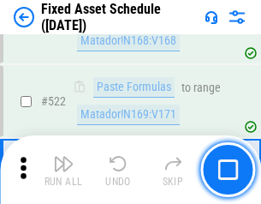
scroll to position [5950, 0]
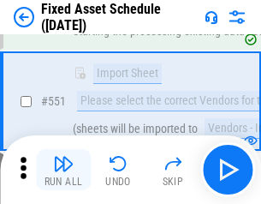
click at [63, 169] on img "button" at bounding box center [63, 163] width 21 height 21
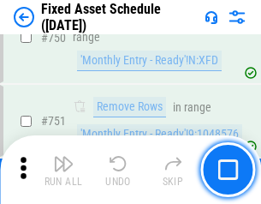
scroll to position [8346, 0]
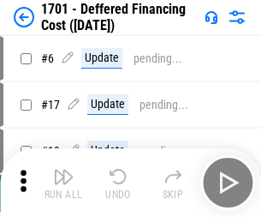
click at [63, 182] on img "button" at bounding box center [63, 176] width 21 height 21
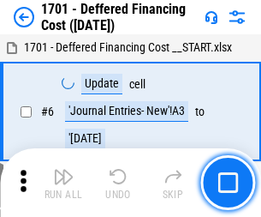
scroll to position [205, 0]
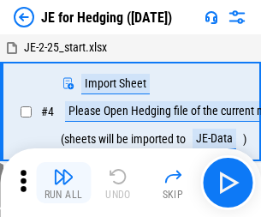
click at [63, 169] on img "button" at bounding box center [63, 176] width 21 height 21
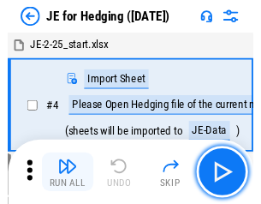
scroll to position [3, 0]
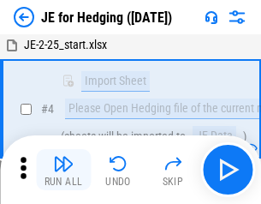
click at [63, 169] on img "button" at bounding box center [63, 163] width 21 height 21
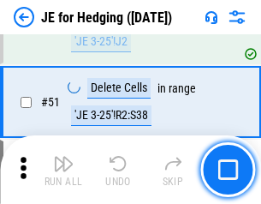
scroll to position [1109, 0]
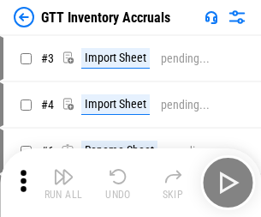
click at [63, 169] on img "button" at bounding box center [63, 176] width 21 height 21
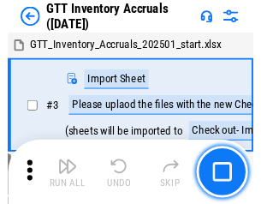
scroll to position [3, 0]
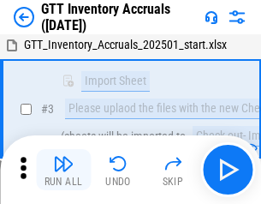
click at [63, 169] on img "button" at bounding box center [63, 163] width 21 height 21
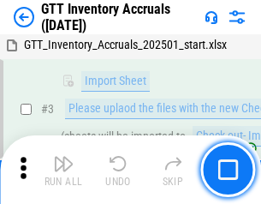
scroll to position [110, 0]
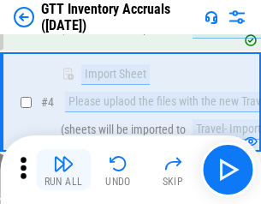
click at [63, 169] on img "button" at bounding box center [63, 163] width 21 height 21
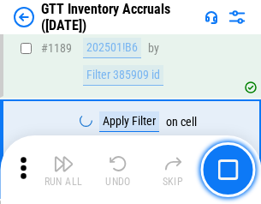
scroll to position [13980, 0]
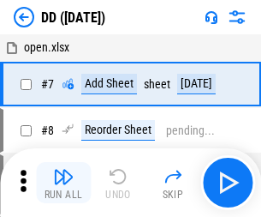
click at [63, 182] on img "button" at bounding box center [63, 176] width 21 height 21
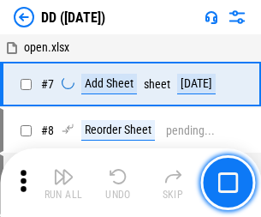
scroll to position [165, 0]
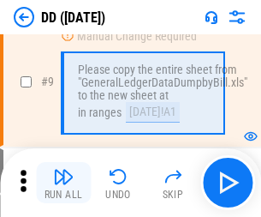
click at [63, 182] on img "button" at bounding box center [63, 176] width 21 height 21
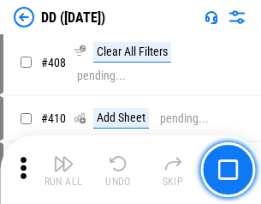
scroll to position [7660, 0]
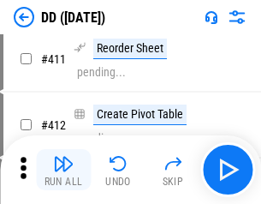
click at [63, 169] on img "button" at bounding box center [63, 163] width 21 height 21
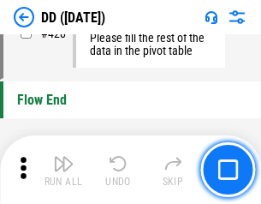
scroll to position [8194, 0]
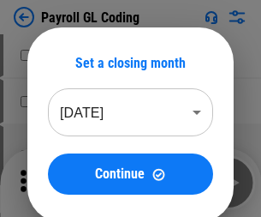
click at [63, 182] on img "button" at bounding box center [63, 176] width 21 height 21
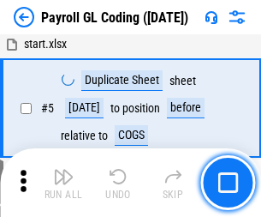
scroll to position [205, 0]
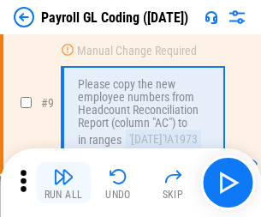
click at [63, 182] on img "button" at bounding box center [63, 176] width 21 height 21
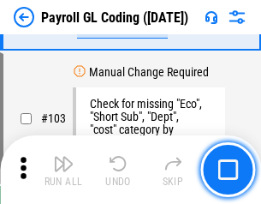
scroll to position [4016, 0]
